Goal: Task Accomplishment & Management: Manage account settings

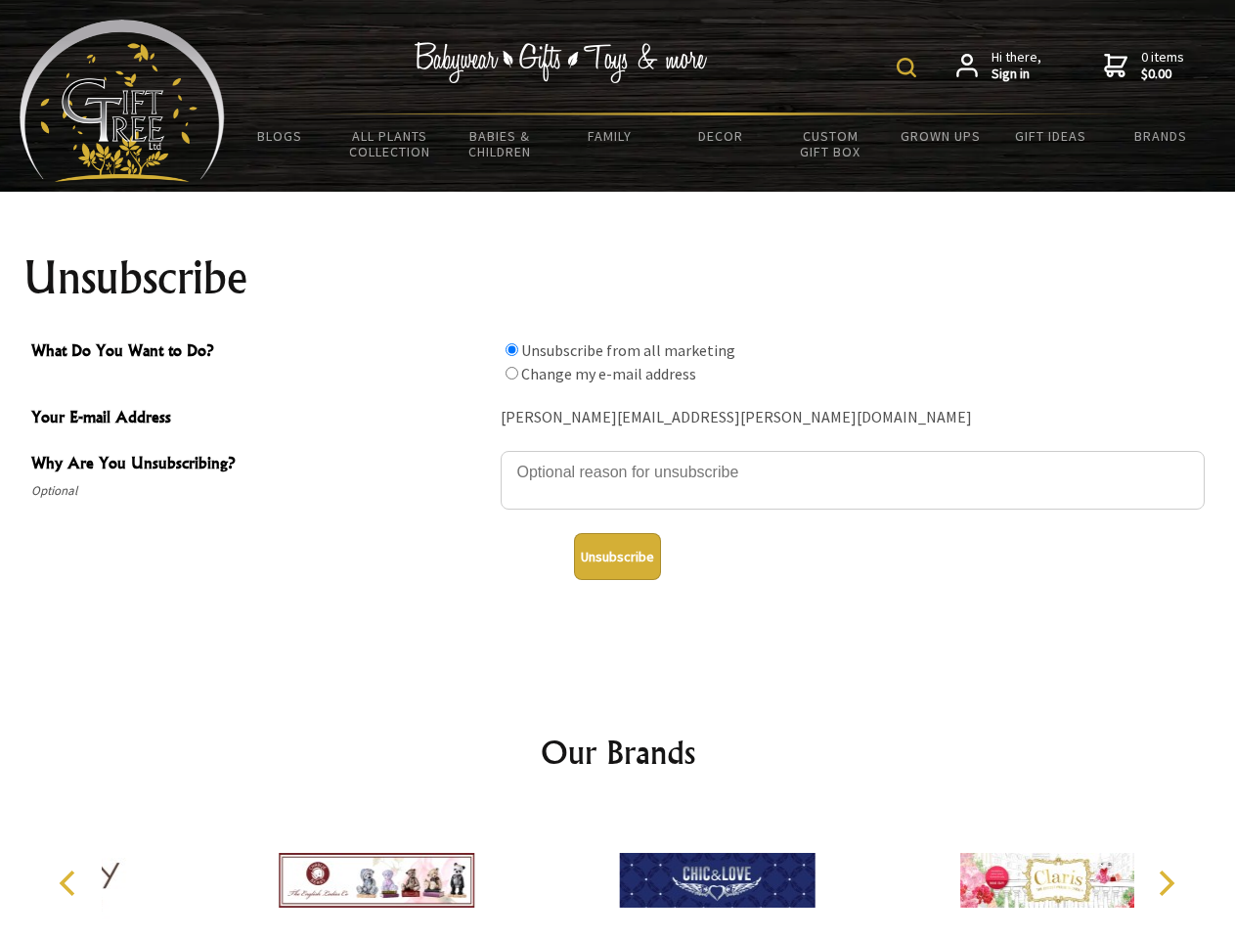
click at [910, 67] on img at bounding box center [907, 68] width 20 height 20
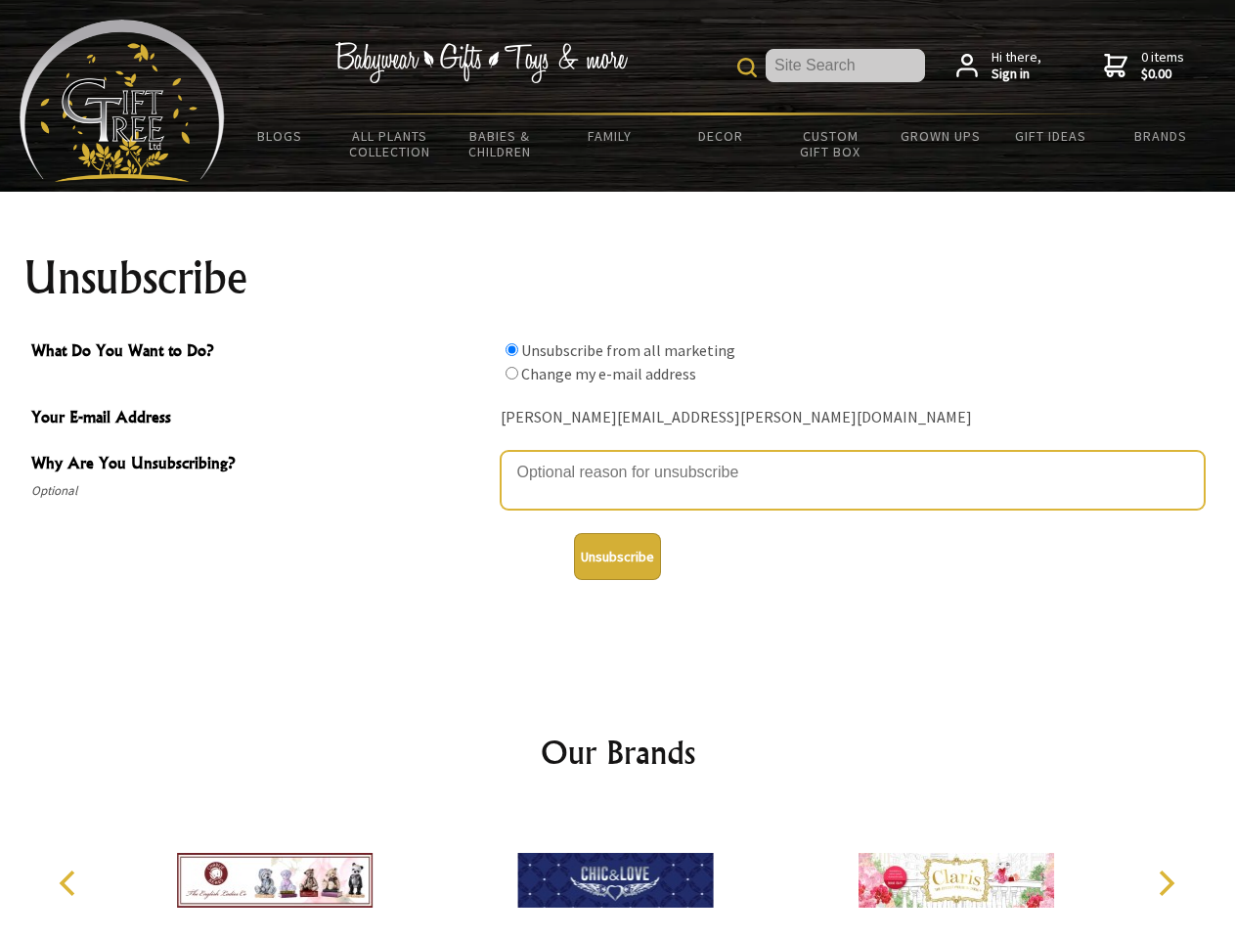
click at [618, 458] on textarea "Why Are You Unsubscribing?" at bounding box center [853, 480] width 704 height 59
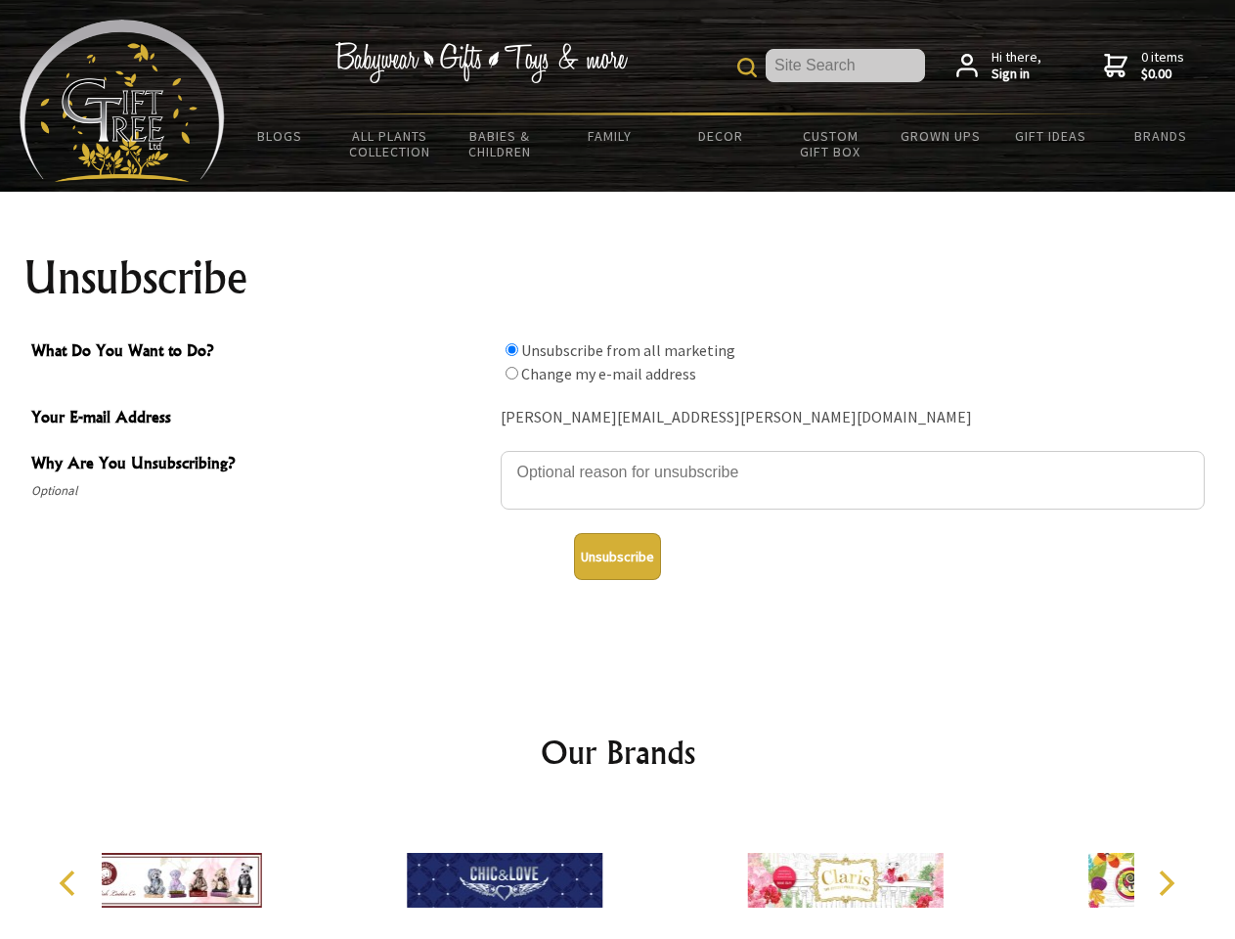
click at [511, 349] on input "What Do You Want to Do?" at bounding box center [512, 349] width 13 height 13
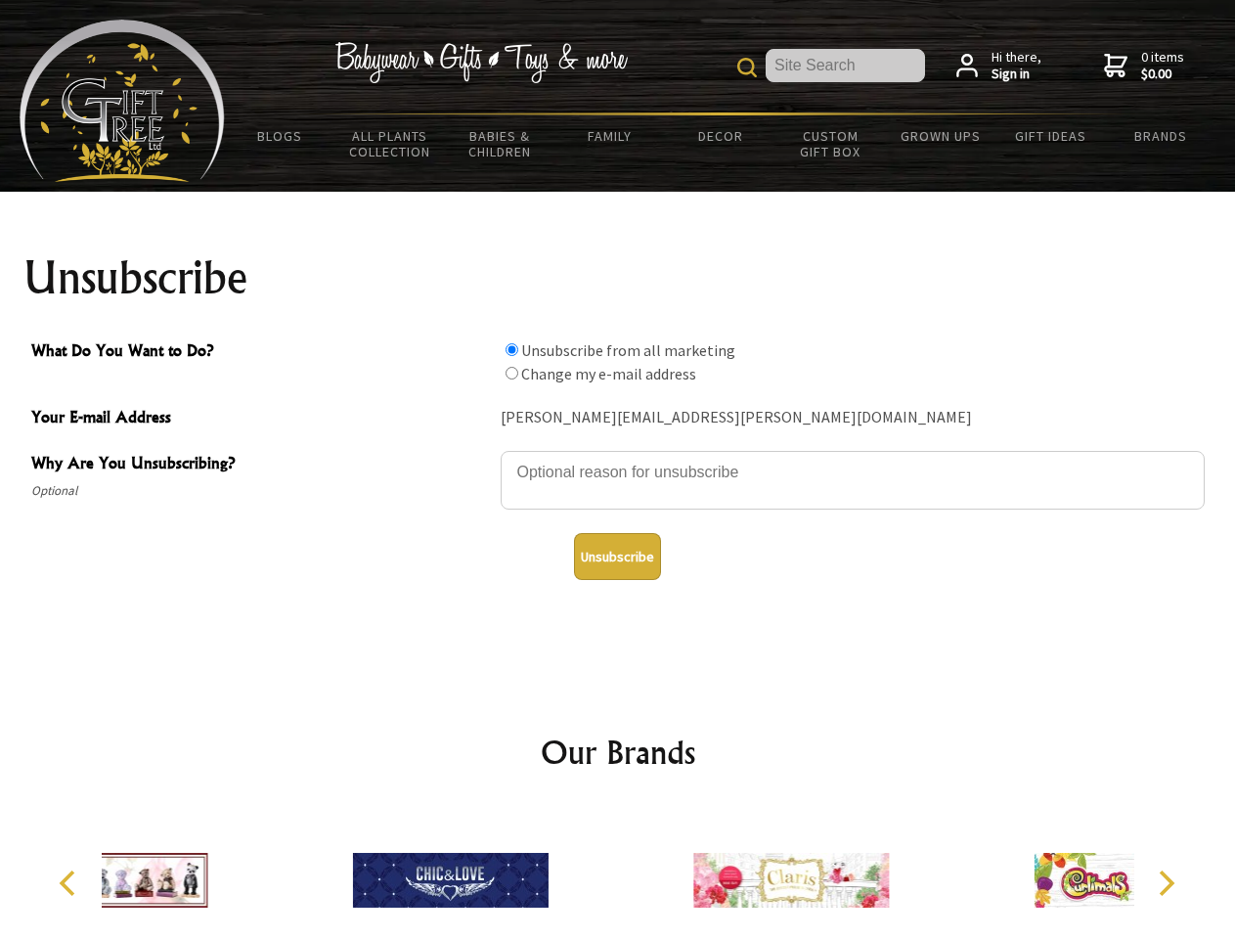
click at [511, 373] on input "What Do You Want to Do?" at bounding box center [512, 373] width 13 height 13
radio input "true"
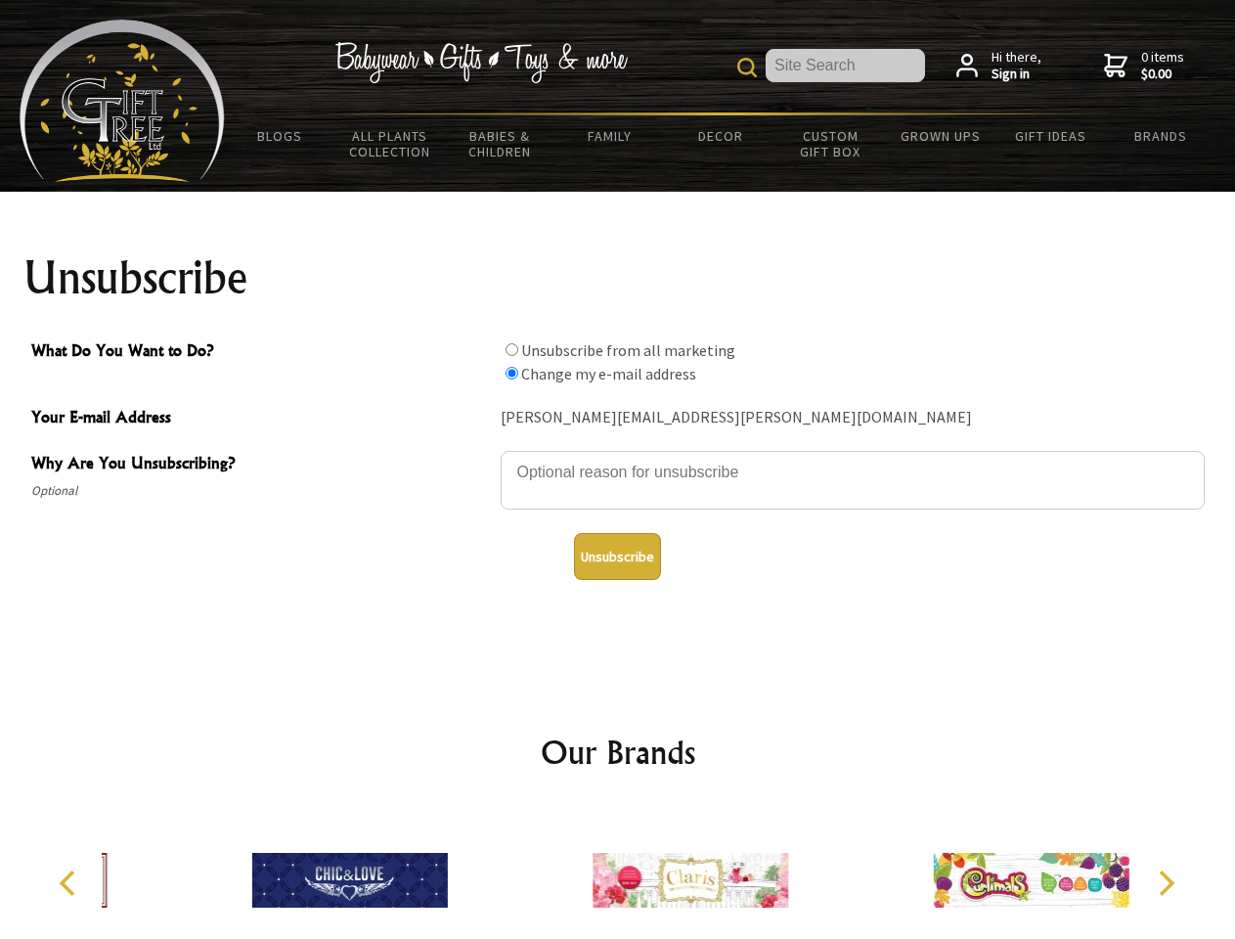
click at [617, 556] on button "Unsubscribe" at bounding box center [617, 556] width 87 height 47
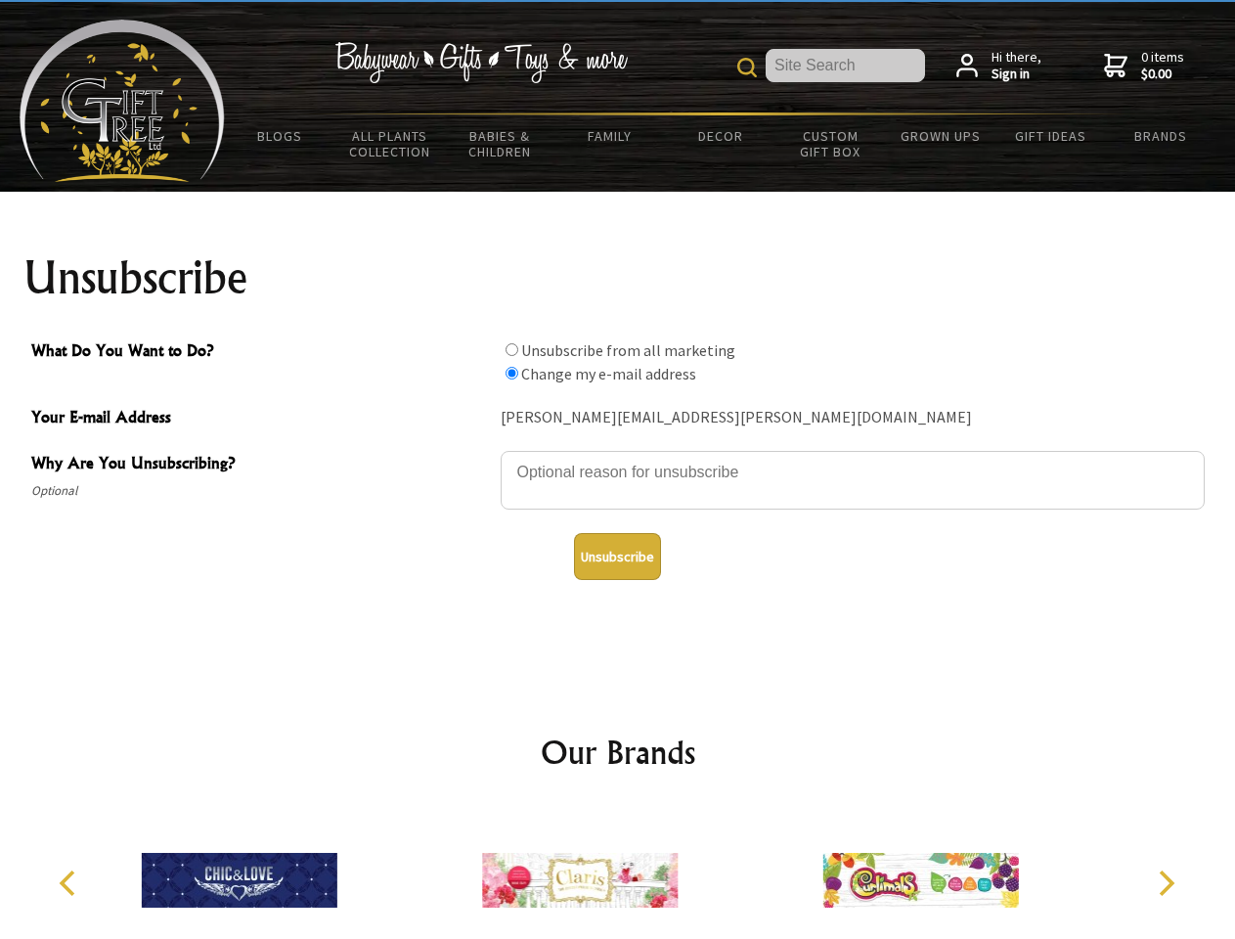
click at [70, 883] on icon "Previous" at bounding box center [69, 882] width 25 height 25
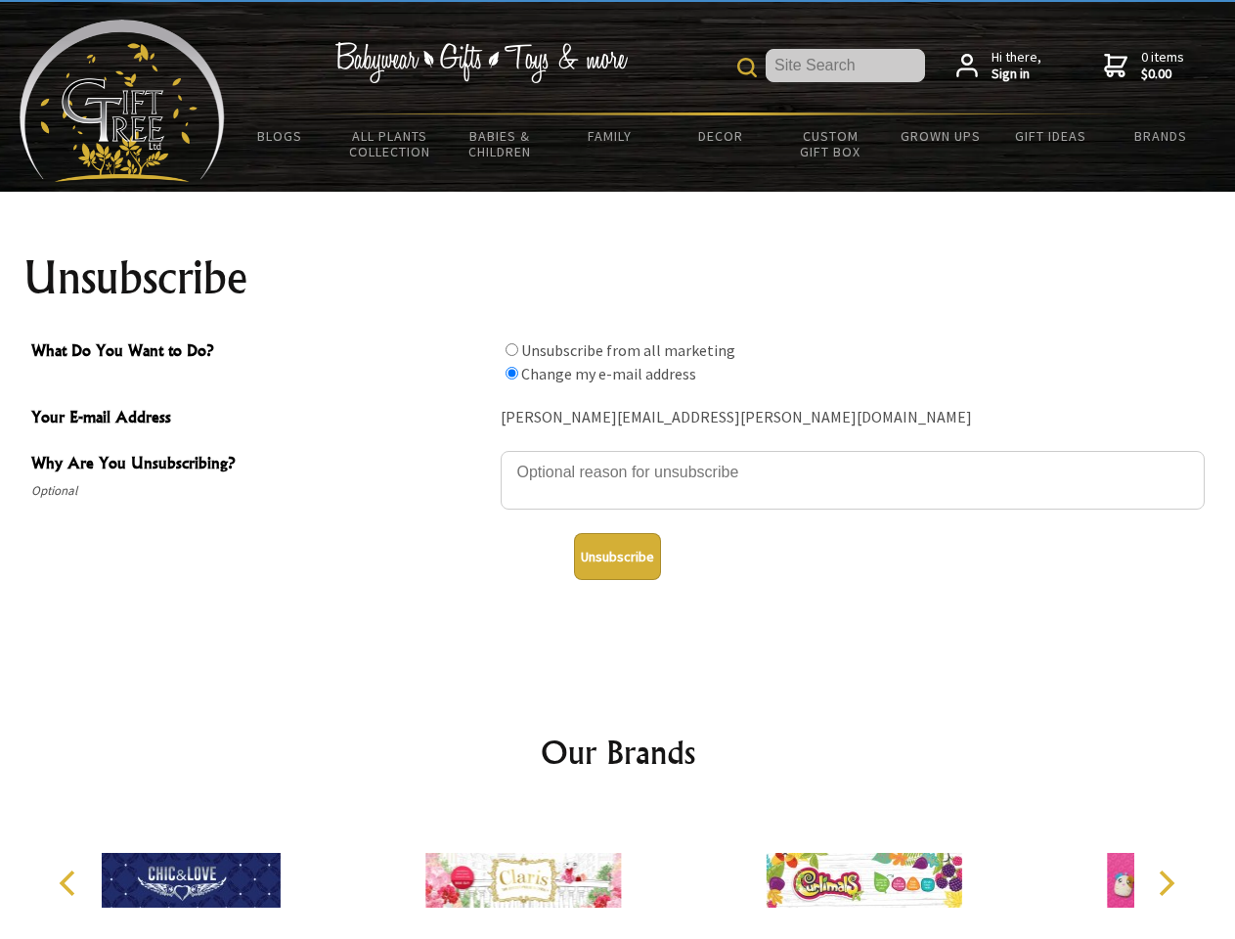
click at [1166, 883] on icon "Next" at bounding box center [1164, 882] width 25 height 25
